Goal: Task Accomplishment & Management: Use online tool/utility

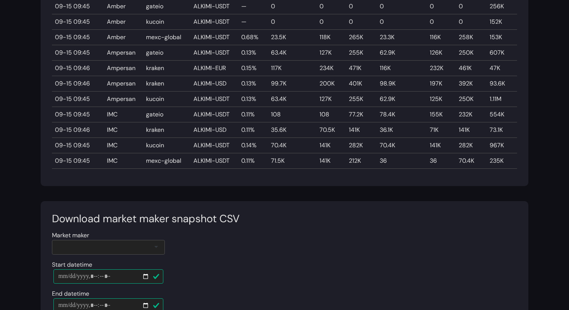
scroll to position [579, 0]
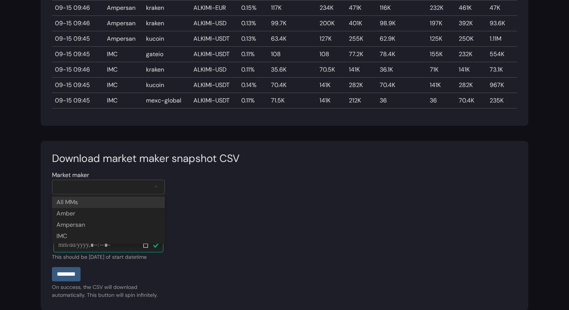
click at [118, 188] on div at bounding box center [108, 186] width 113 height 15
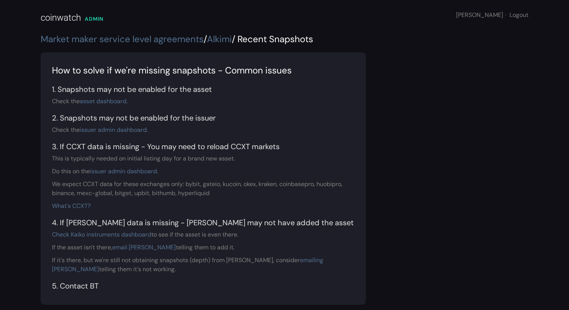
scroll to position [0, 0]
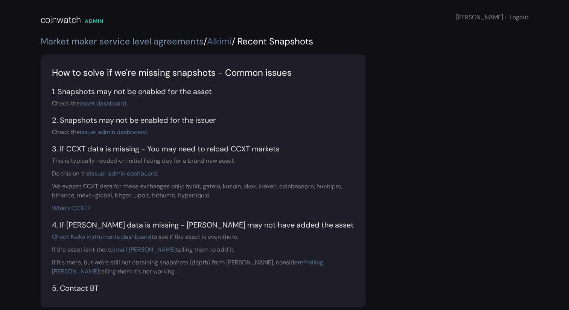
click at [154, 41] on link "Market maker service level agreements" at bounding box center [122, 41] width 163 height 12
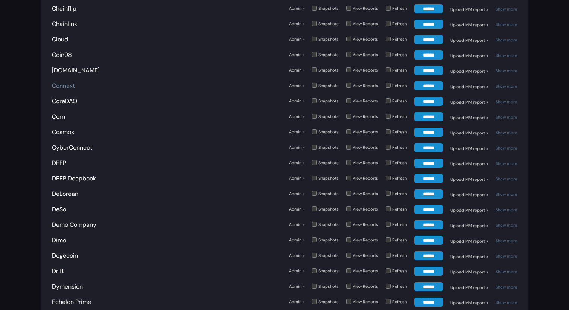
scroll to position [744, 0]
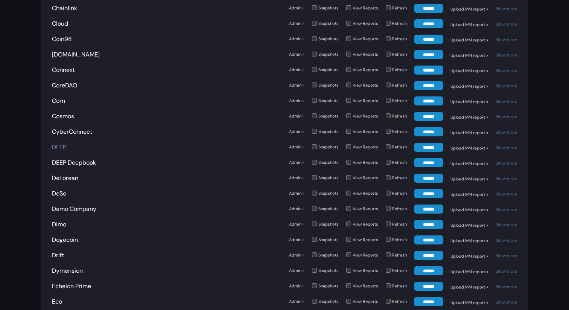
click at [57, 143] on link "DEEP" at bounding box center [59, 147] width 14 height 8
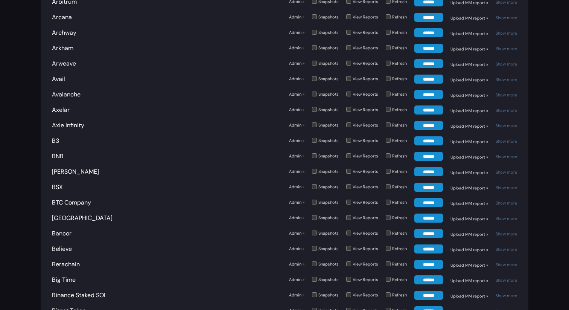
scroll to position [288, 0]
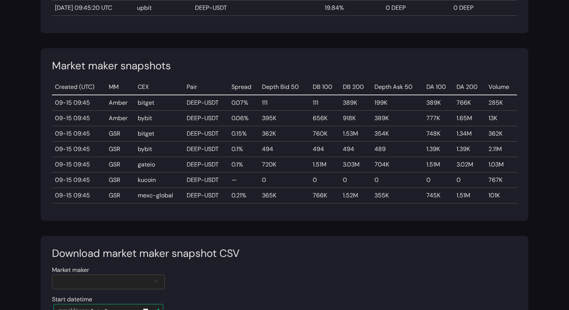
scroll to position [718, 0]
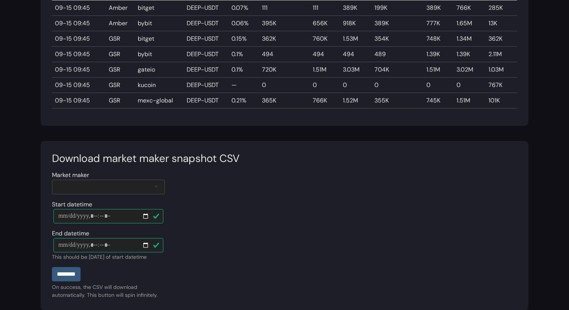
click at [104, 190] on div at bounding box center [108, 186] width 113 height 15
click at [70, 277] on input "********" at bounding box center [66, 273] width 29 height 14
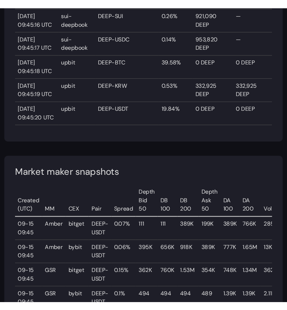
scroll to position [772, 0]
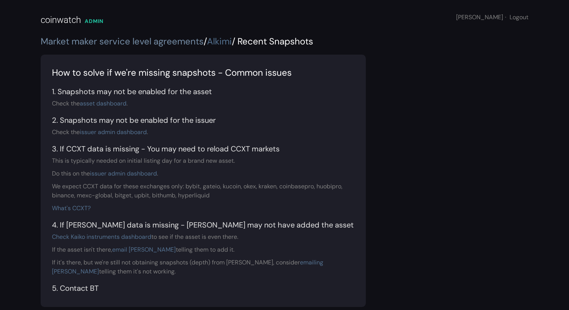
click at [176, 41] on link "Market maker service level agreements" at bounding box center [122, 41] width 163 height 12
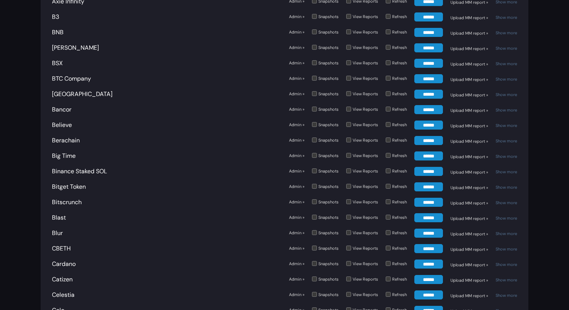
scroll to position [726, 0]
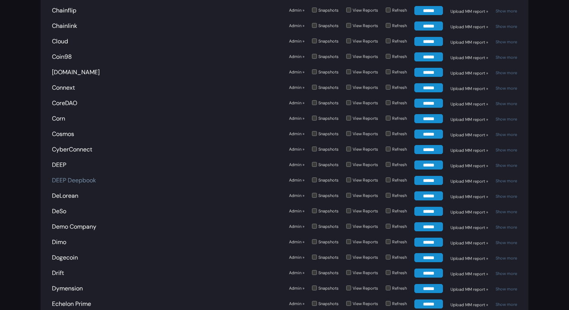
click at [66, 176] on link "DEEP Deepbook" at bounding box center [74, 180] width 44 height 8
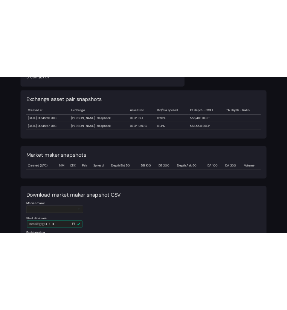
scroll to position [290, 0]
